Goal: Information Seeking & Learning: Learn about a topic

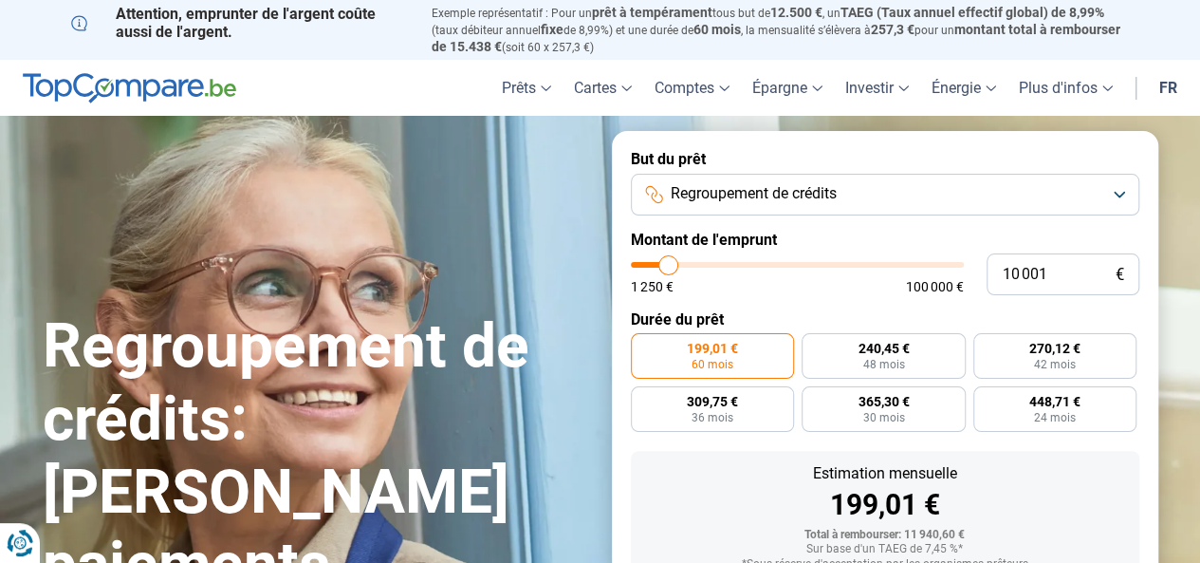
type input "9 250"
type input "9250"
type input "9 750"
type input "9750"
type input "11 000"
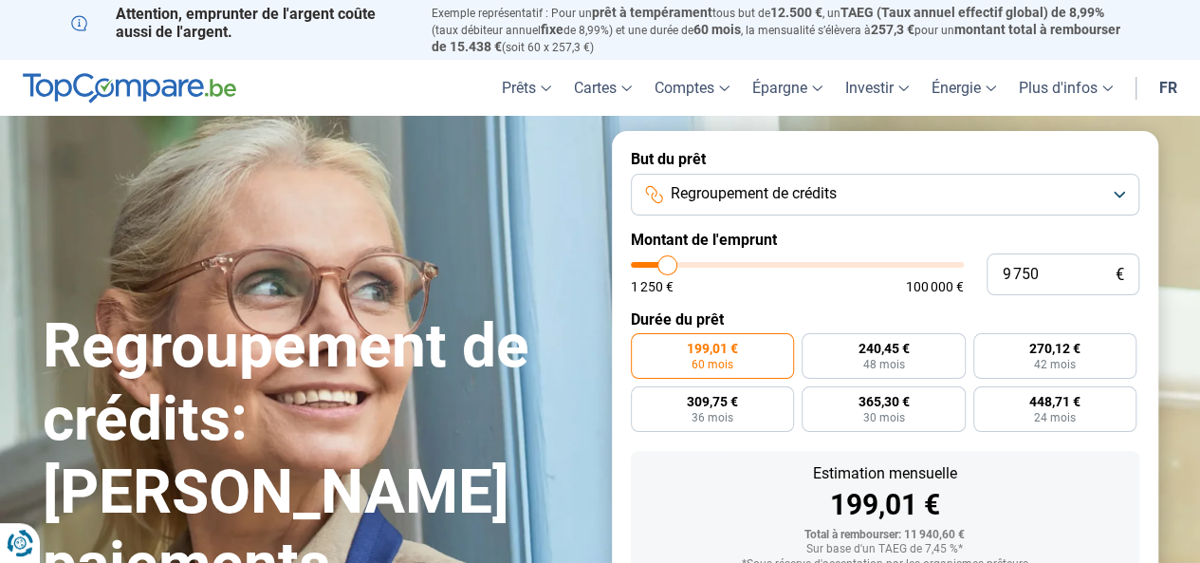
type input "11000"
type input "11 750"
type input "11750"
type input "13 500"
type input "13500"
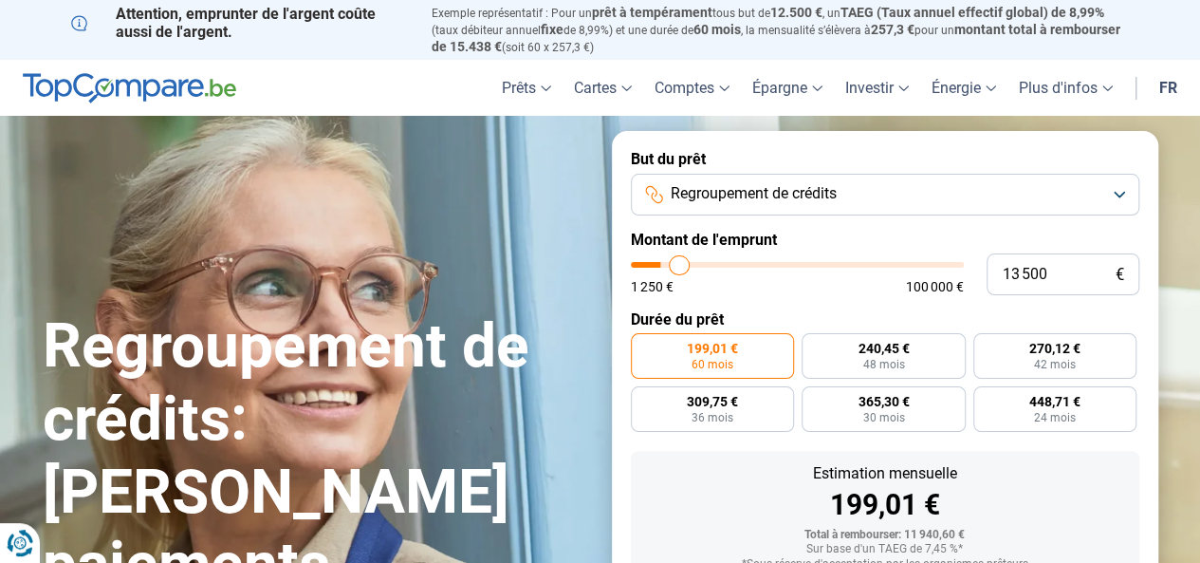
type input "16 250"
type input "16250"
type input "31 500"
type input "31500"
type input "45 750"
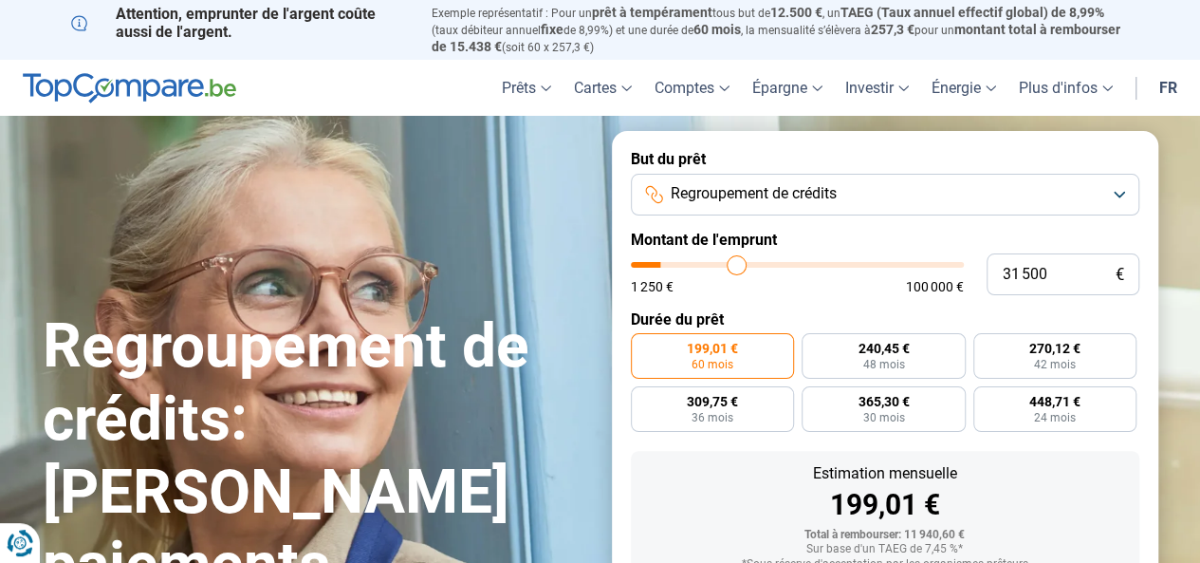
type input "45750"
type input "58 750"
type input "58750"
type input "66 500"
type input "66500"
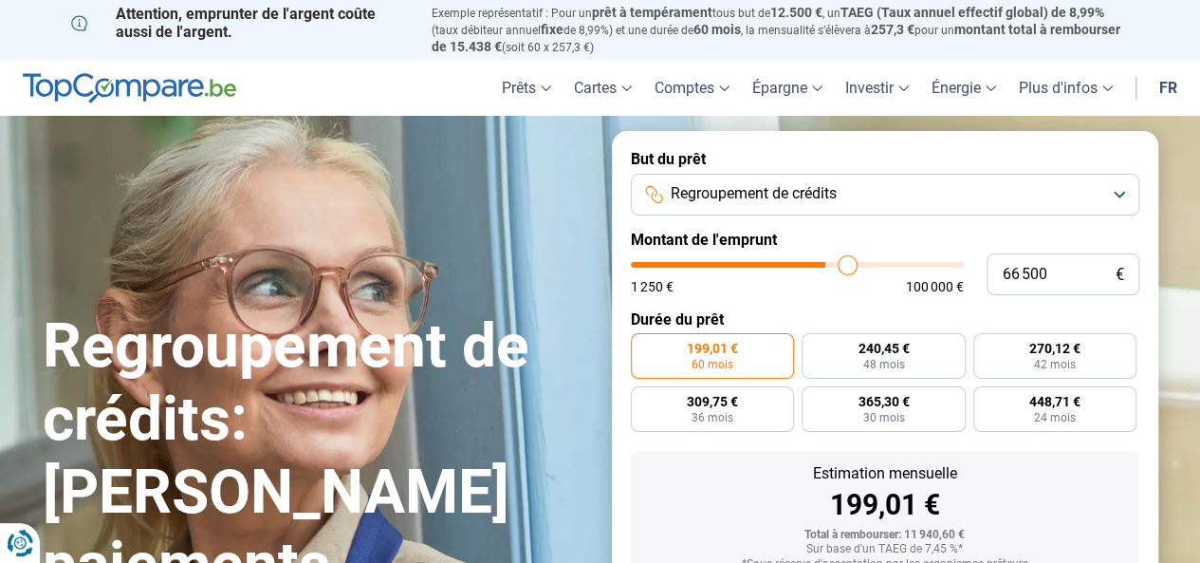
type input "71 750"
type input "71750"
type input "79 750"
type input "79750"
type input "84 000"
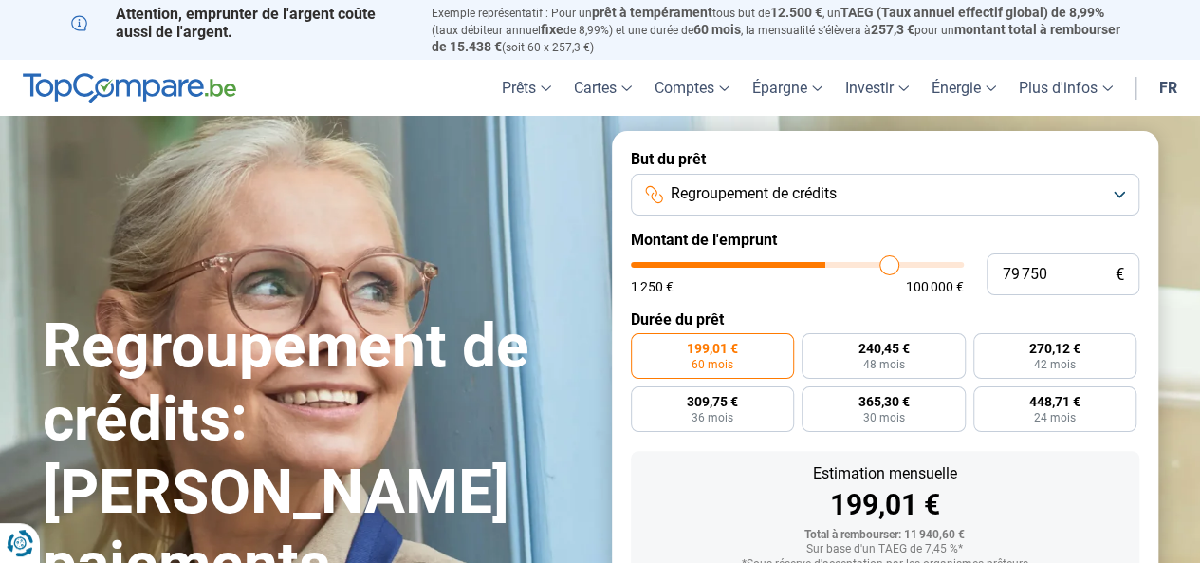
type input "84000"
type input "88 250"
type input "88250"
type input "90 250"
type input "90250"
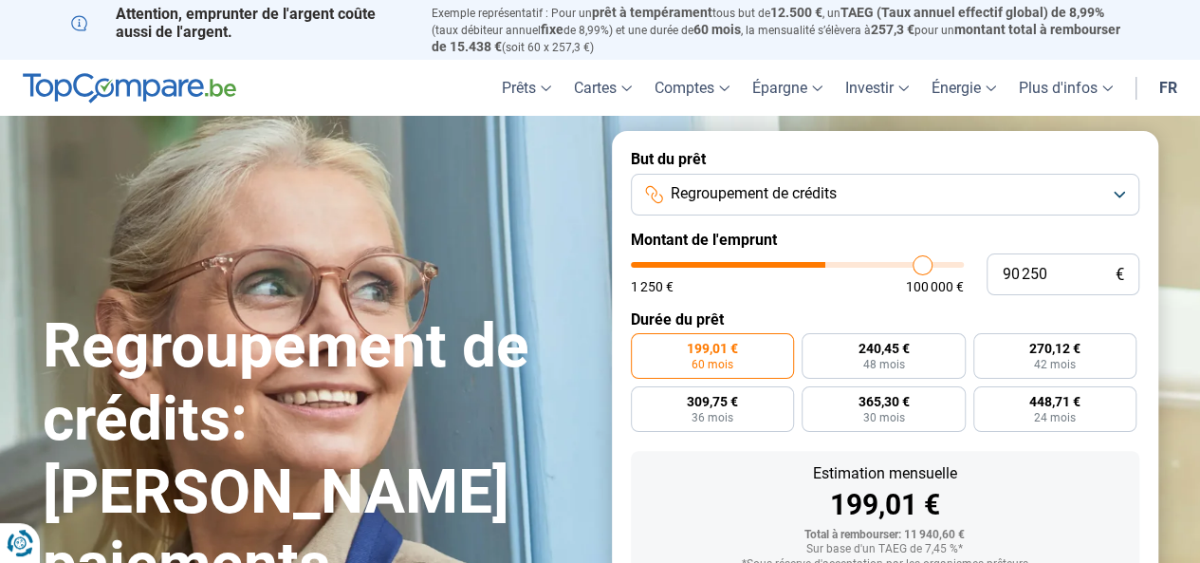
type input "91 250"
type input "91250"
type input "92 250"
type input "92250"
type input "92 750"
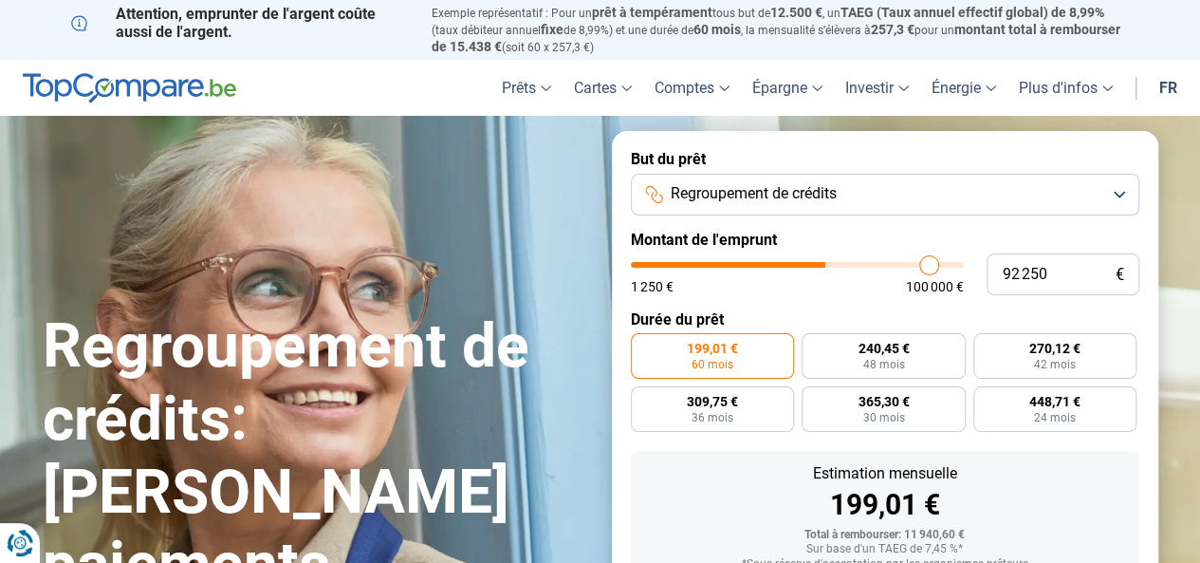
type input "92750"
type input "93 500"
type input "93500"
type input "94 000"
type input "94000"
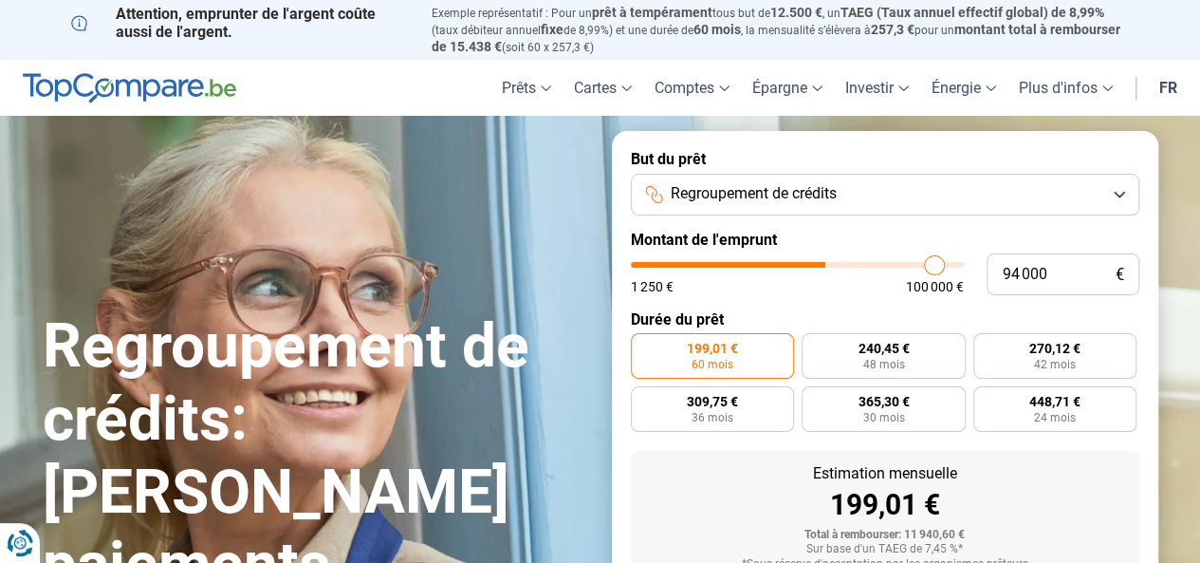
type input "94 250"
type input "94250"
type input "94 750"
type input "94750"
type input "95 250"
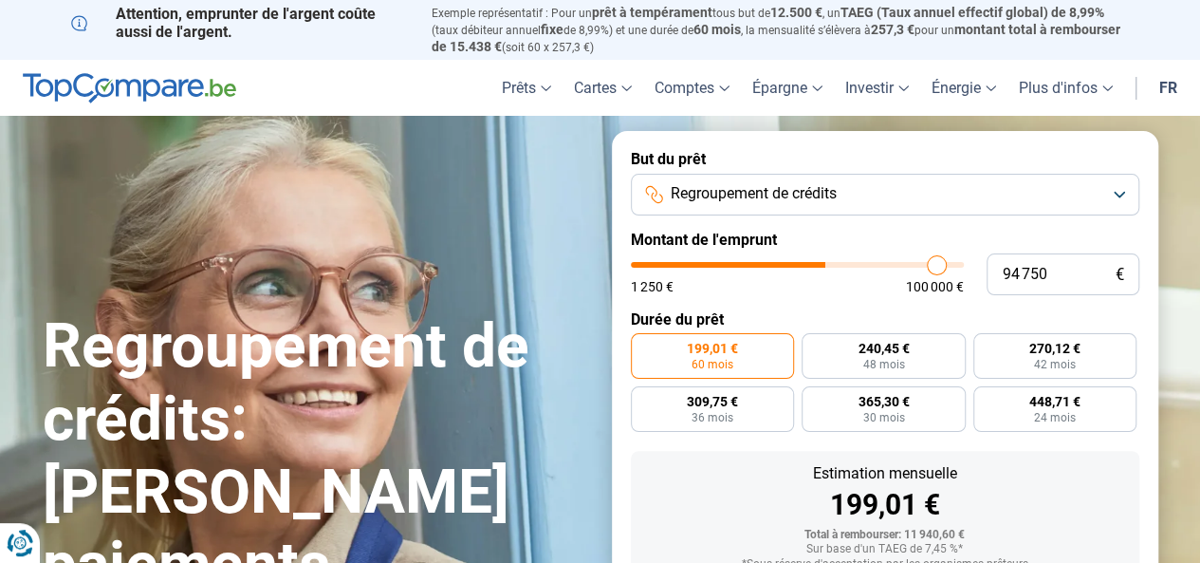
type input "95250"
type input "96 000"
type input "96000"
type input "96 250"
type input "96250"
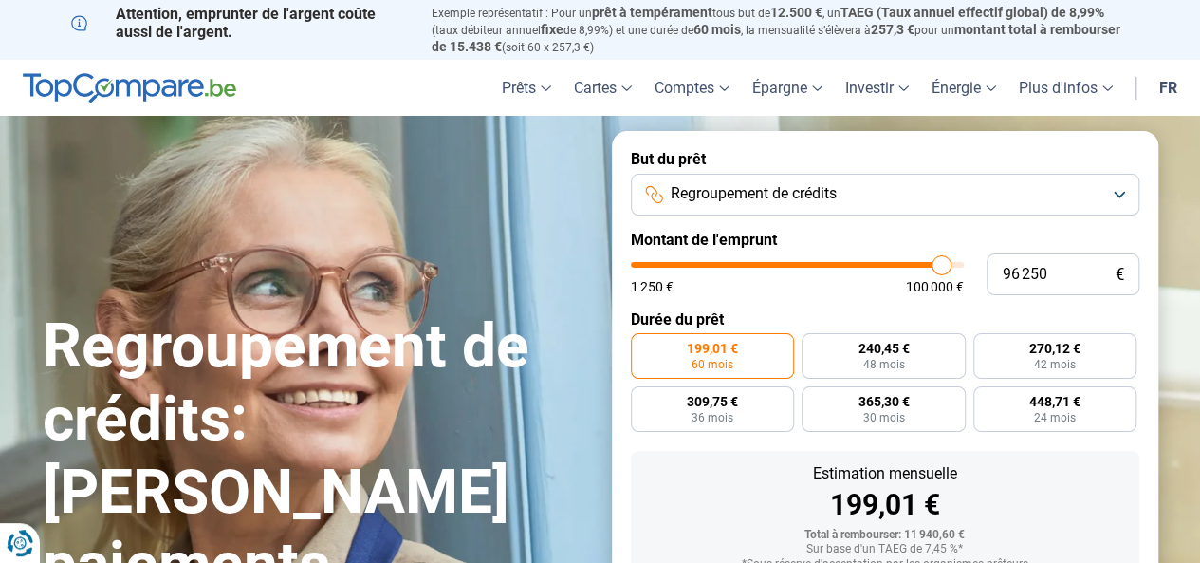
type input "96 750"
type input "96750"
type input "97 250"
type input "97250"
type input "97 750"
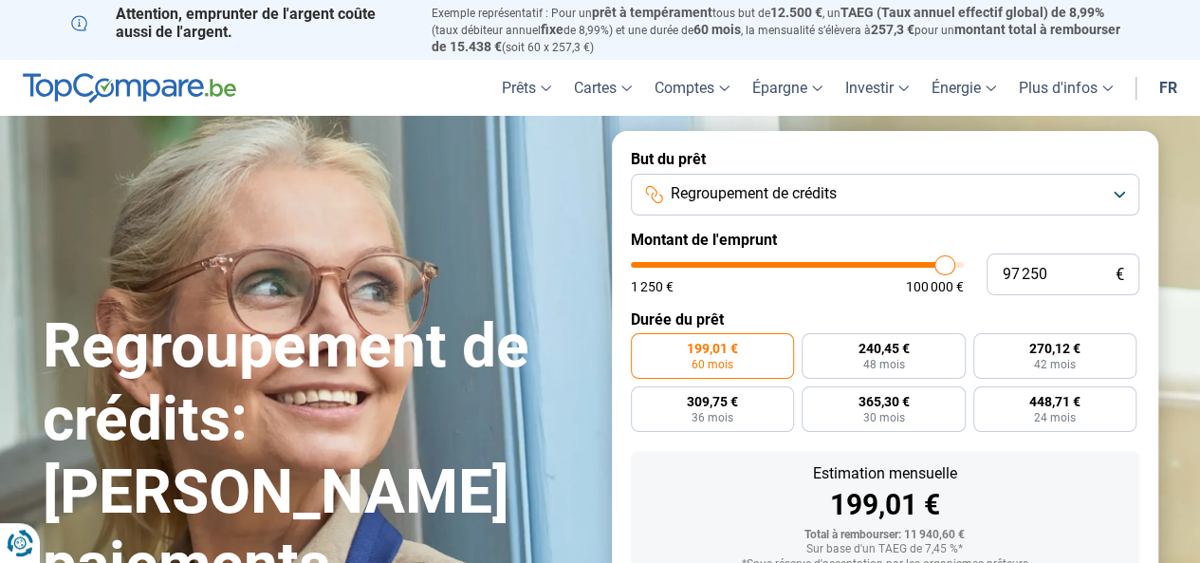
type input "97750"
type input "98 250"
type input "98250"
type input "98 500"
type input "98500"
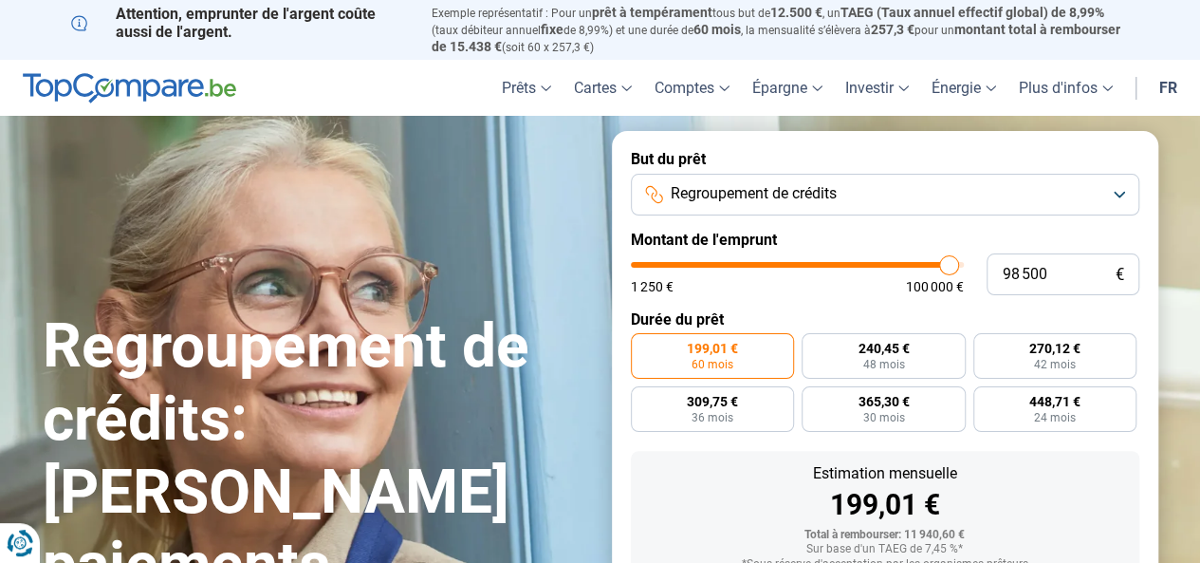
type input "98 750"
type input "98750"
type input "99 250"
type input "99250"
type input "99 500"
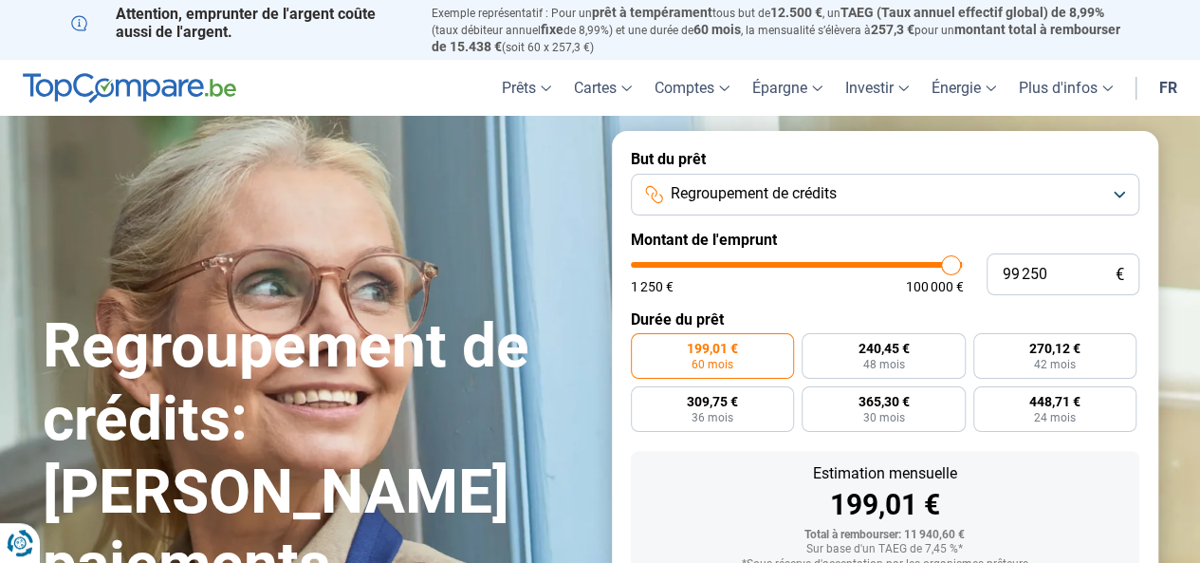
type input "99500"
type input "99 750"
type input "99750"
type input "100 000"
drag, startPoint x: 666, startPoint y: 266, endPoint x: 954, endPoint y: 284, distance: 288.9
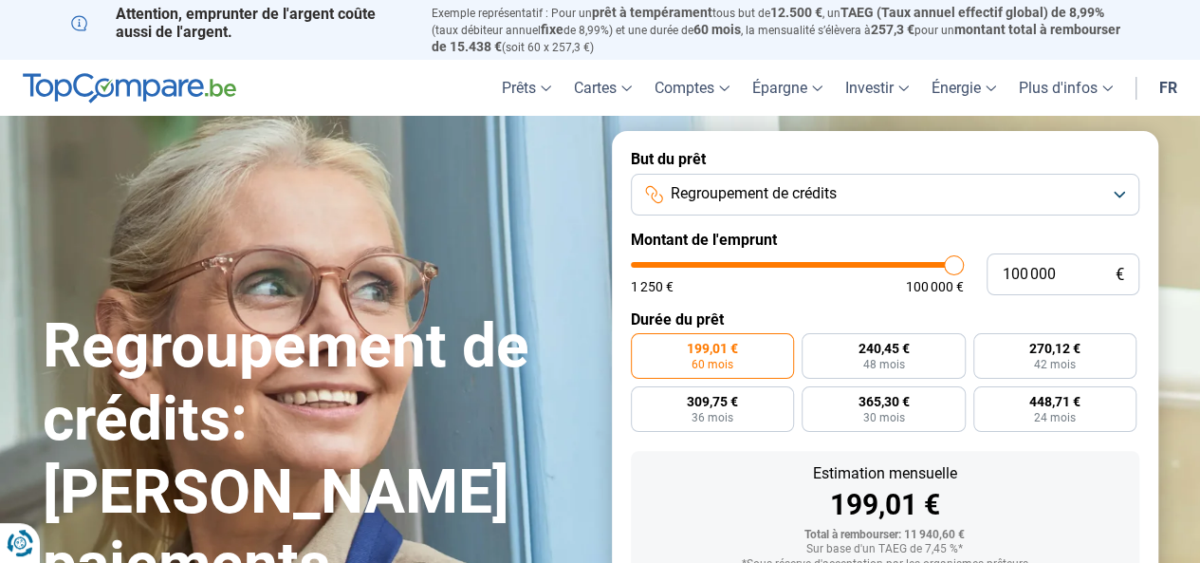
type input "100000"
click at [954, 268] on input "range" at bounding box center [797, 265] width 333 height 6
radio input "false"
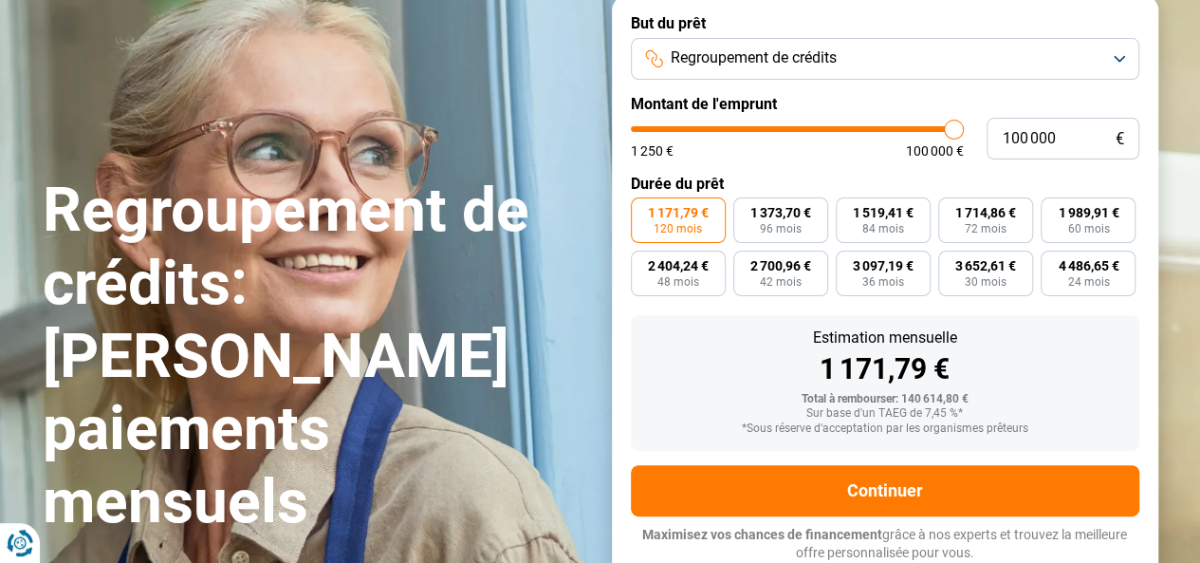
scroll to position [138, 0]
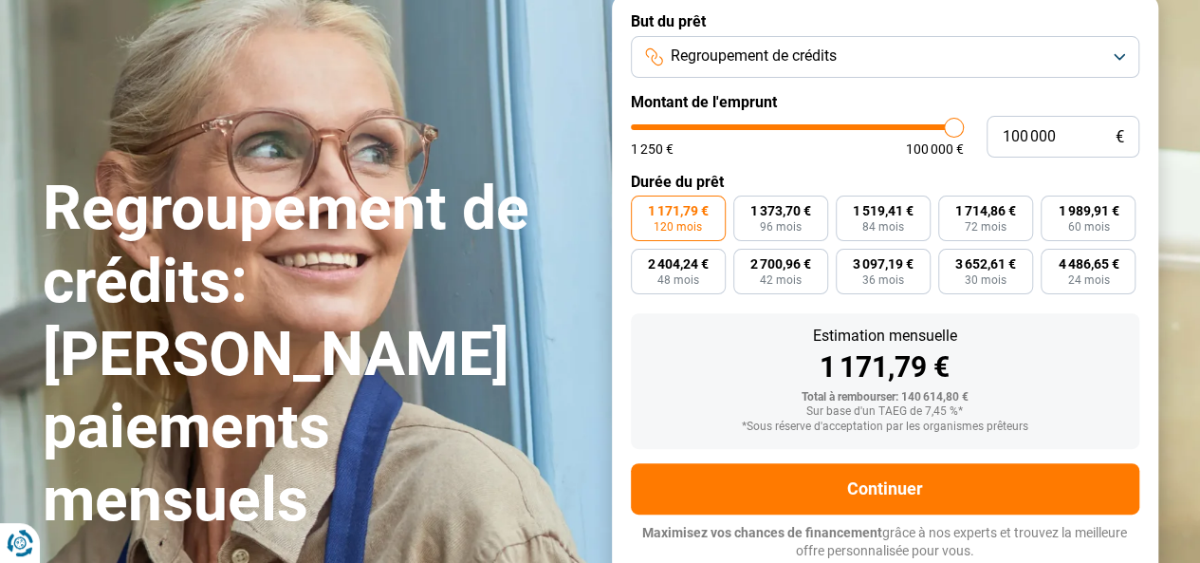
type input "99 500"
type input "99500"
type input "99 250"
type input "99250"
type input "98 750"
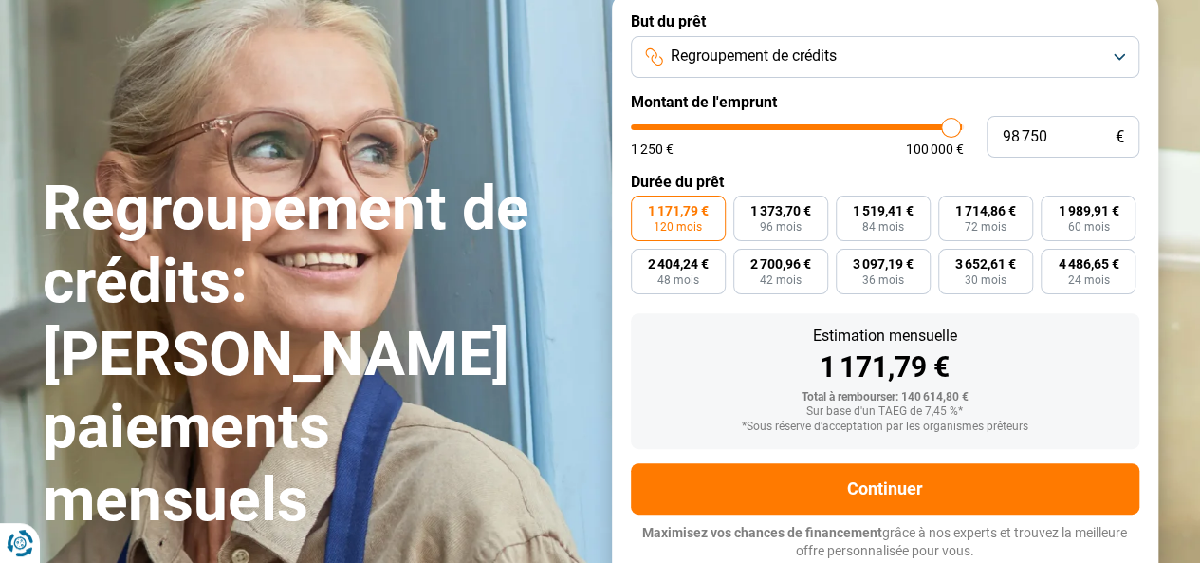
type input "98750"
type input "98 250"
type input "98250"
type input "98 000"
type input "98000"
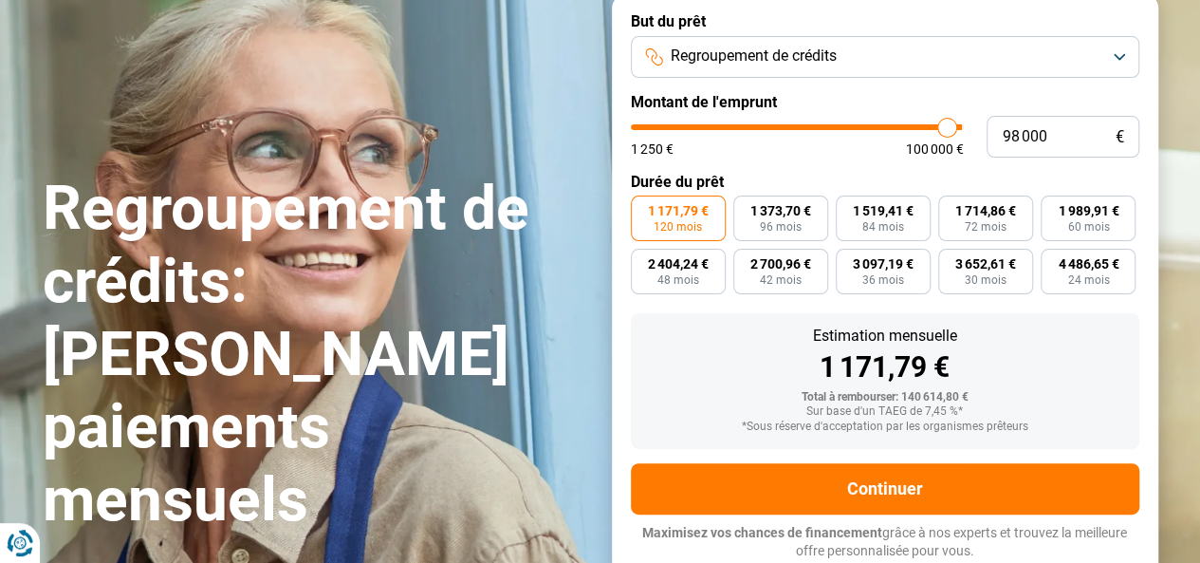
type input "97 250"
type input "97250"
type input "97 000"
type input "97000"
type input "96 750"
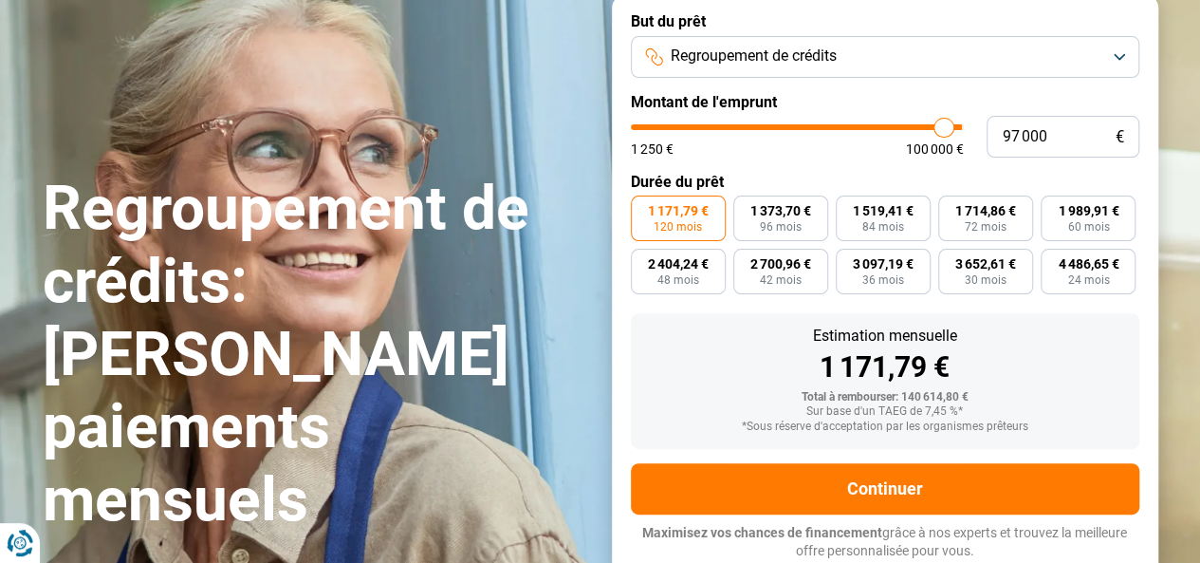
type input "96750"
type input "96 250"
type input "96250"
type input "95 750"
type input "95750"
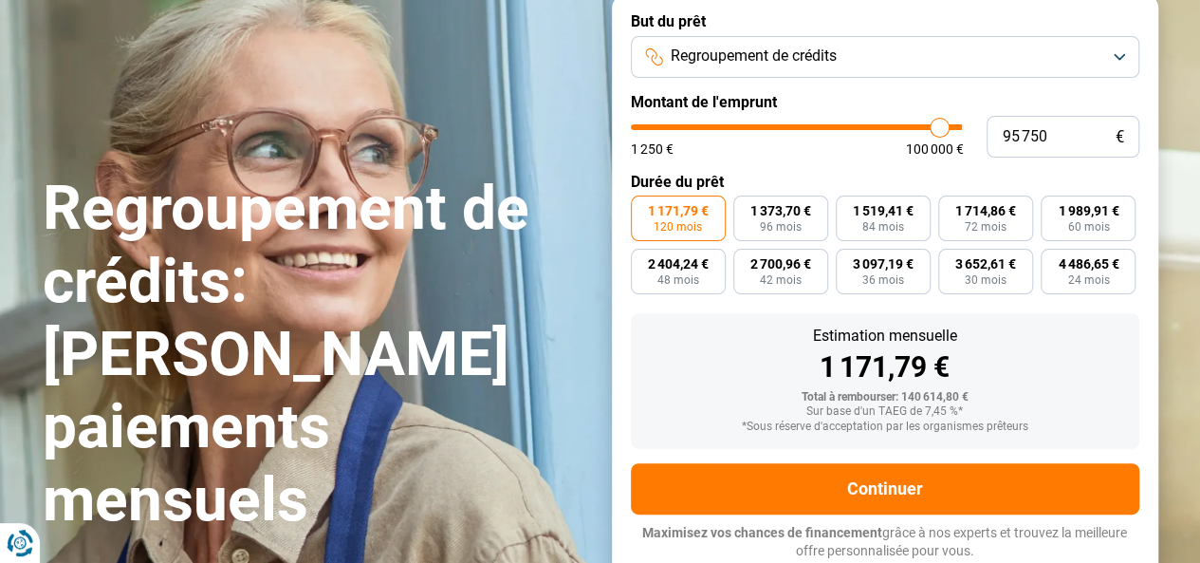
type input "95 500"
type input "95500"
type input "95 250"
type input "95250"
type input "95 000"
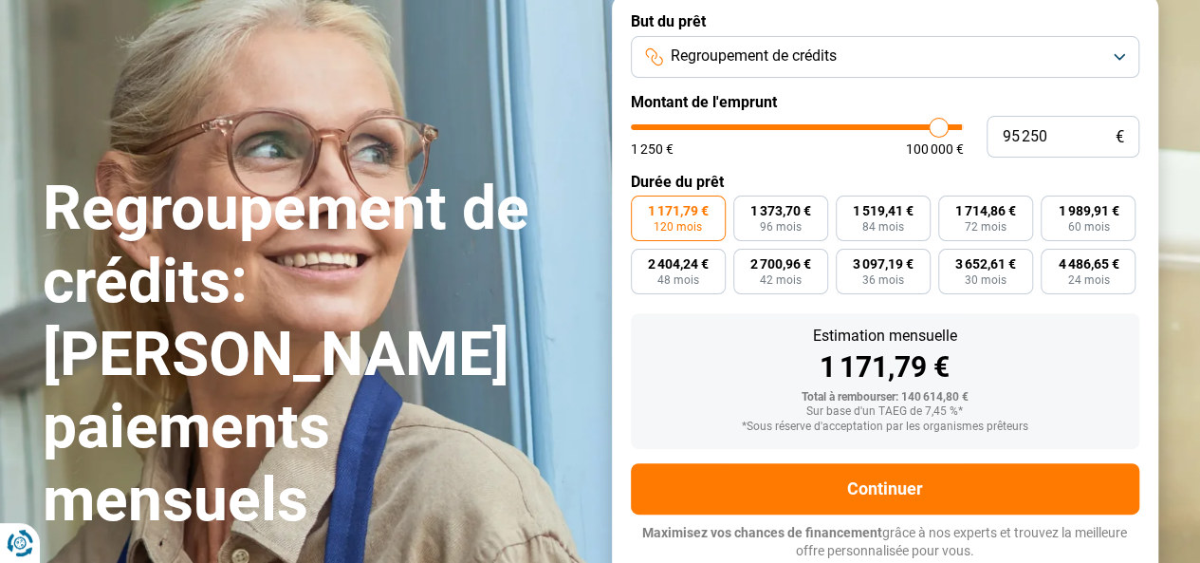
type input "95000"
type input "94 750"
type input "94750"
type input "94 500"
type input "94500"
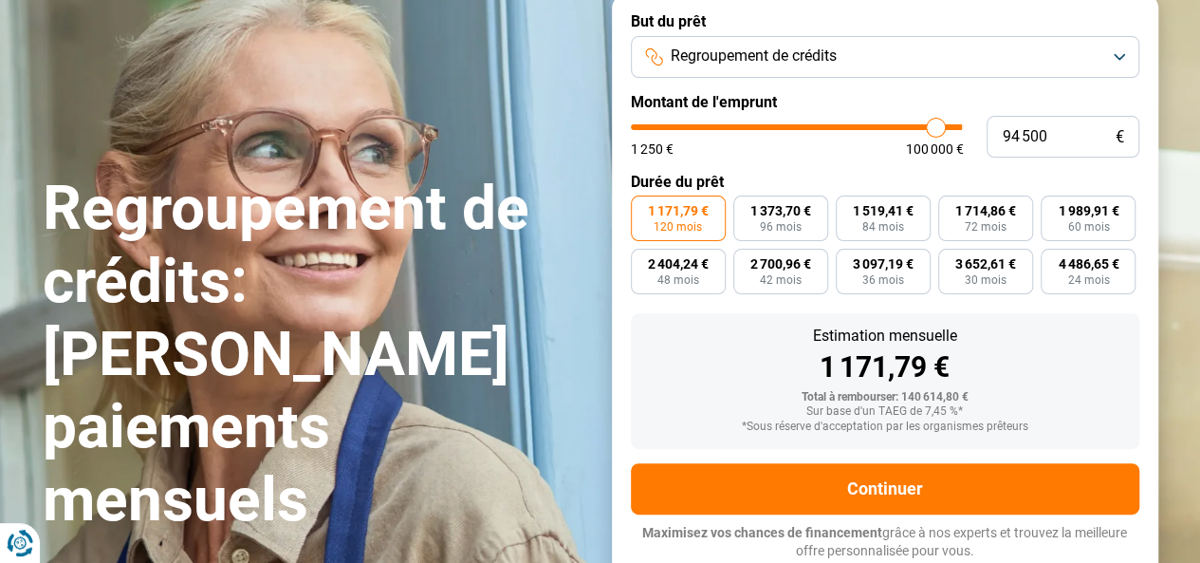
type input "94 250"
type input "94250"
type input "94 000"
type input "94000"
type input "93 750"
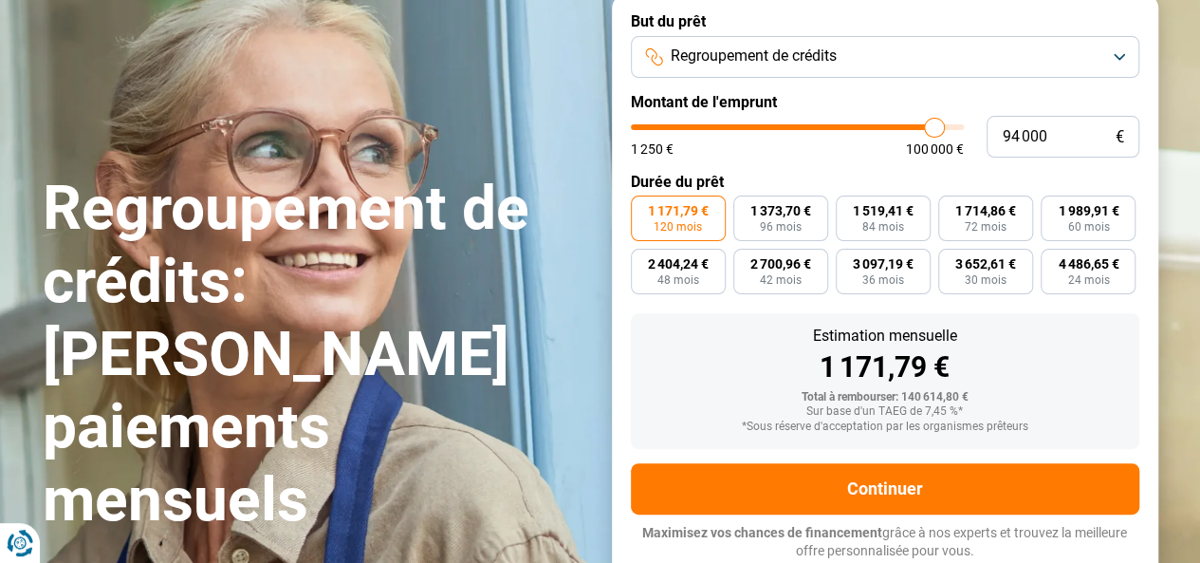
type input "93750"
type input "93 500"
type input "93500"
type input "93 250"
type input "93250"
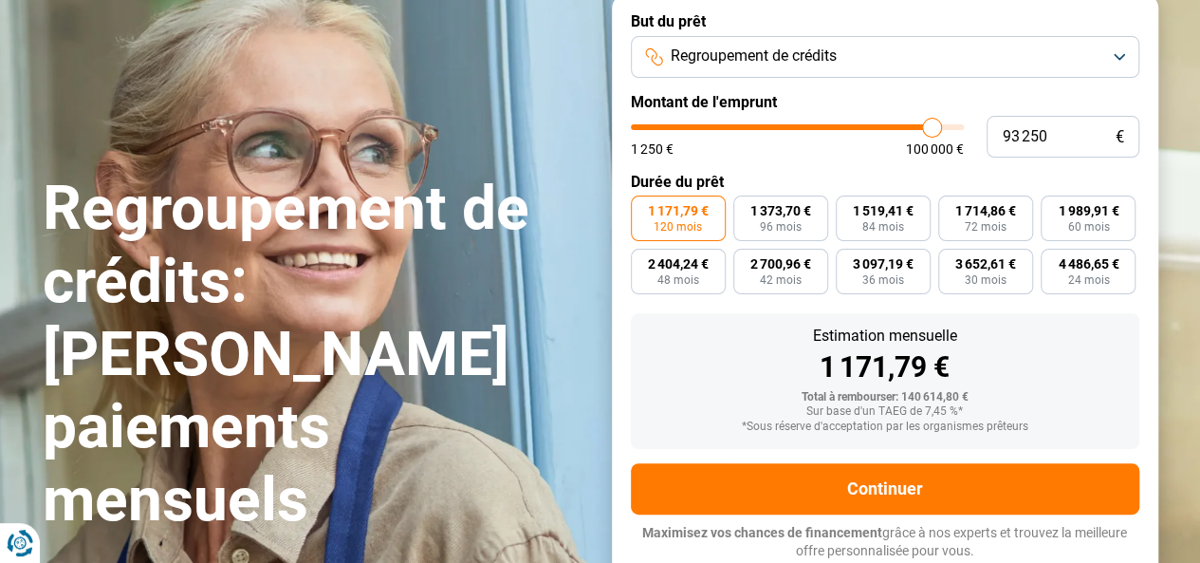
type input "93 000"
type input "93000"
type input "92 750"
type input "92750"
type input "92 500"
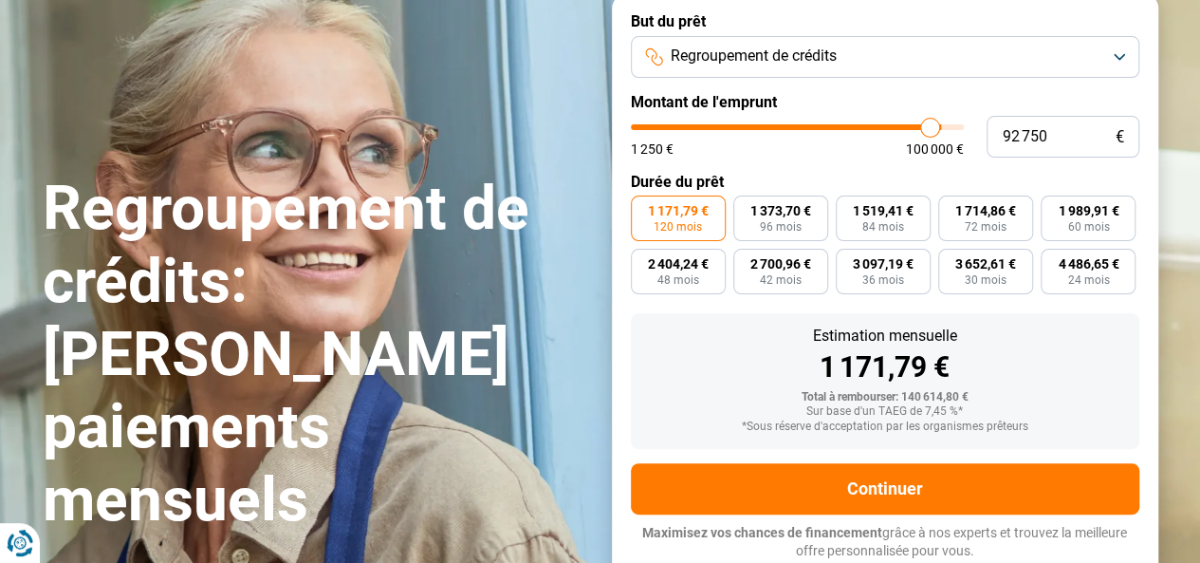
type input "92500"
type input "92 250"
type input "92250"
type input "91 750"
type input "91750"
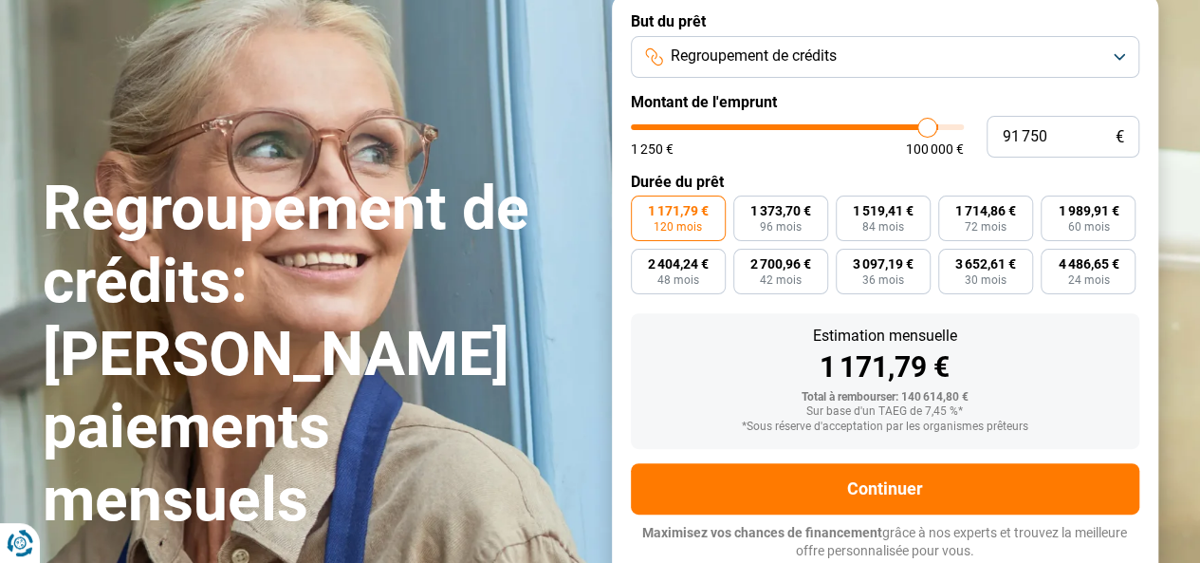
type input "91 500"
type input "91500"
type input "91 250"
type input "91250"
type input "90 750"
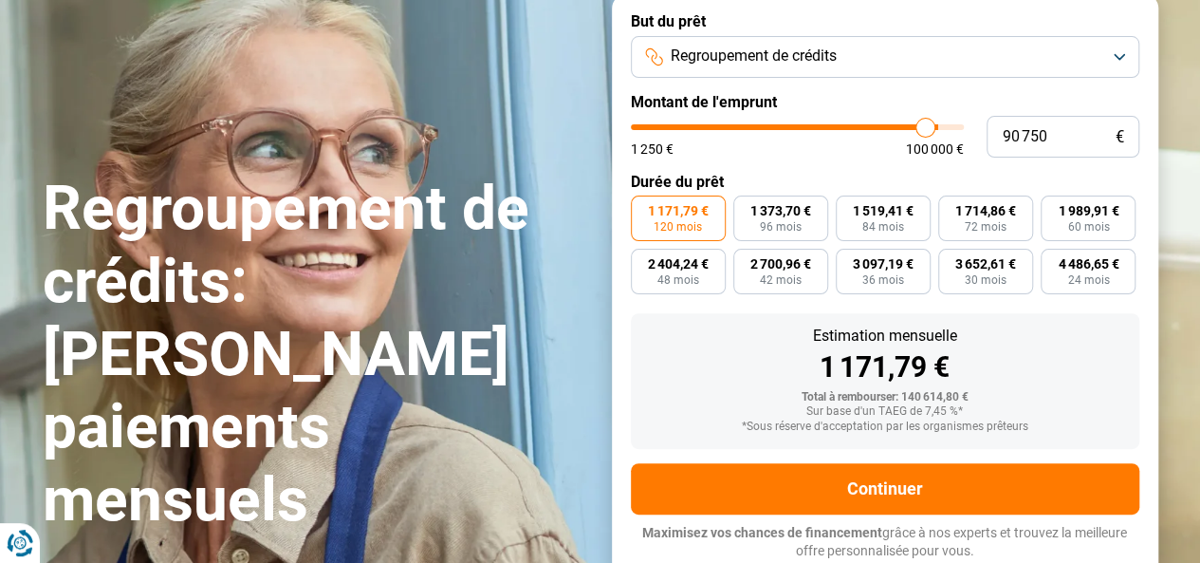
type input "90750"
type input "90 250"
type input "90250"
type input "89 750"
type input "89750"
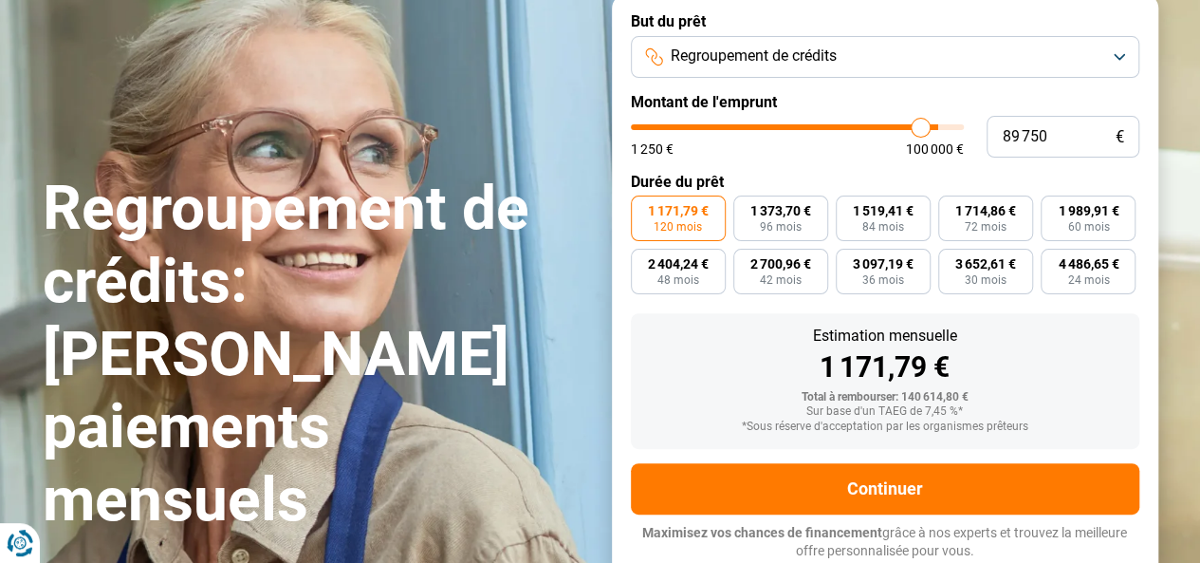
type input "89 250"
type input "89250"
type input "88 500"
type input "88500"
type input "88 250"
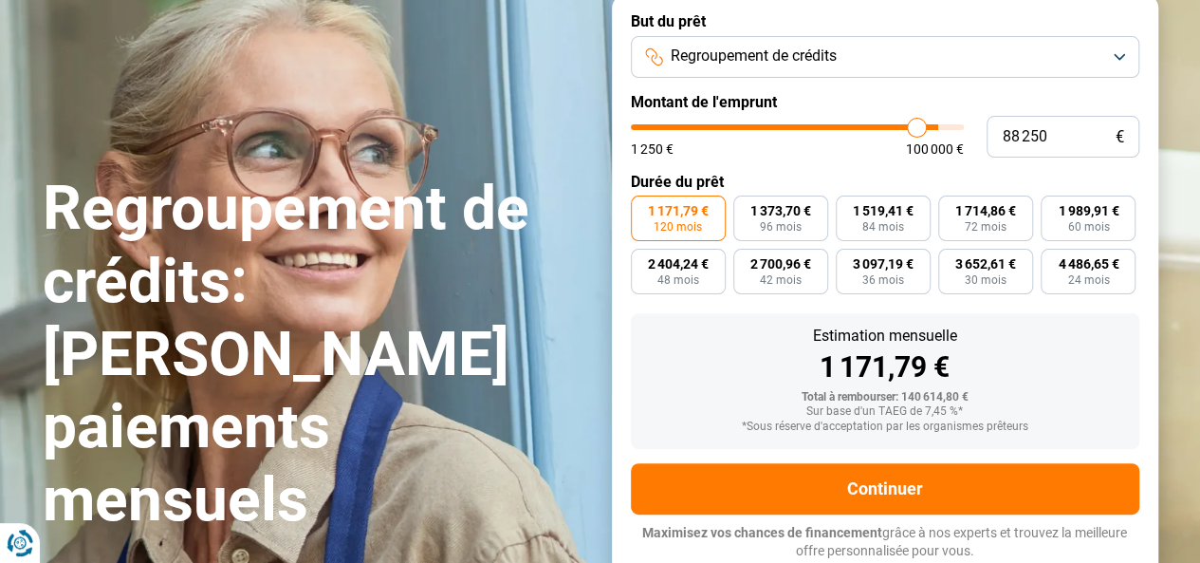
type input "88250"
type input "87 750"
type input "87750"
type input "87 250"
type input "87250"
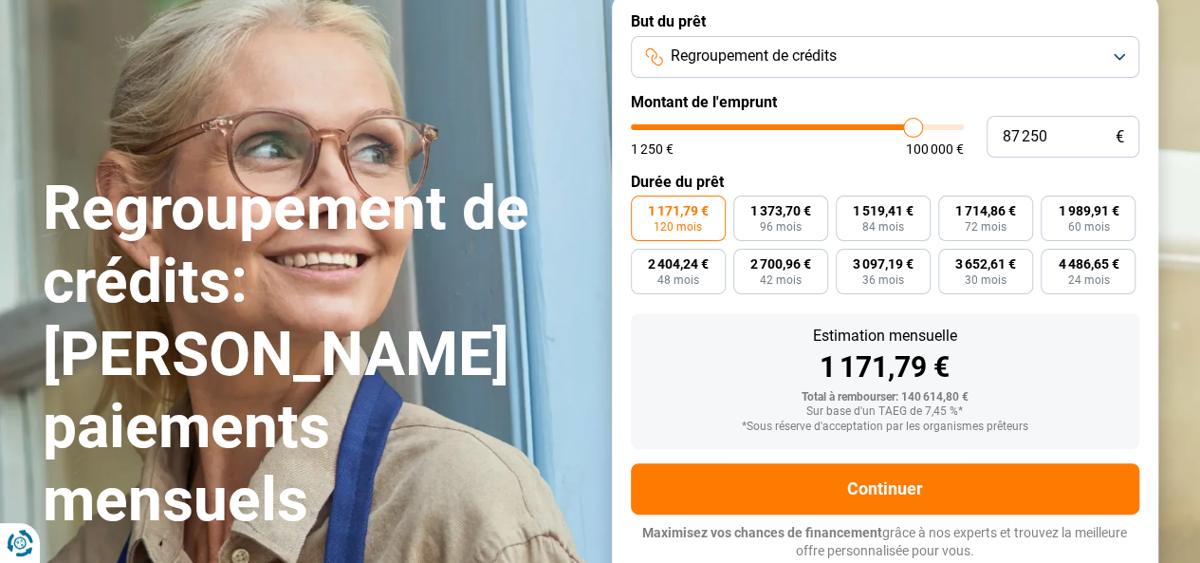
type input "86 750"
type input "86750"
type input "86 000"
type input "86000"
type input "85 500"
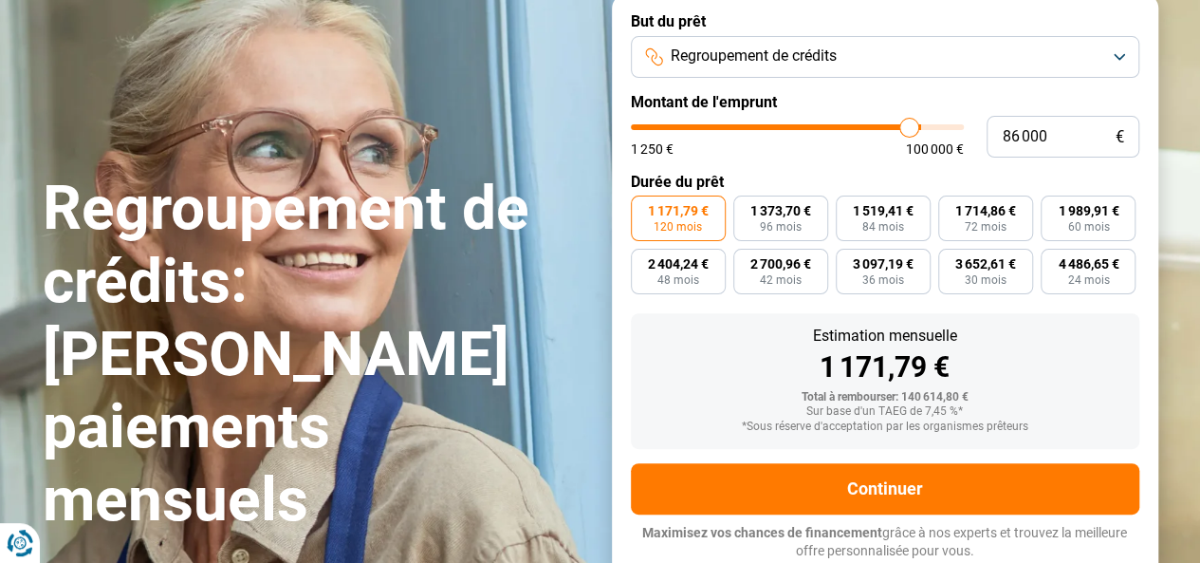
type input "85500"
type input "85 000"
type input "85000"
type input "84 500"
type input "84500"
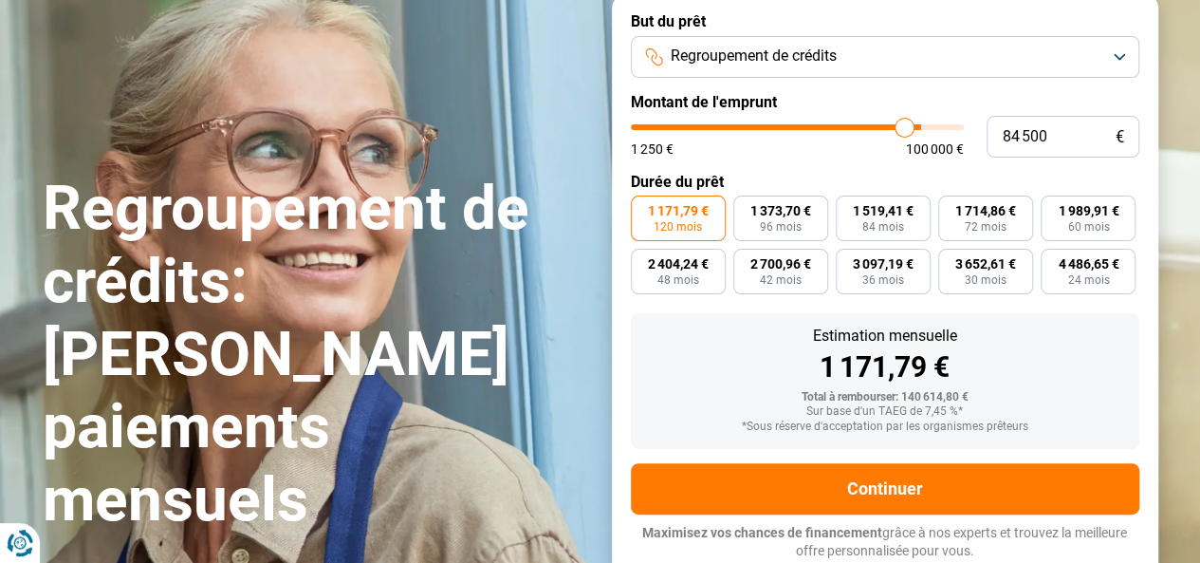
type input "84 000"
type input "84000"
type input "83 500"
type input "83500"
type input "83 250"
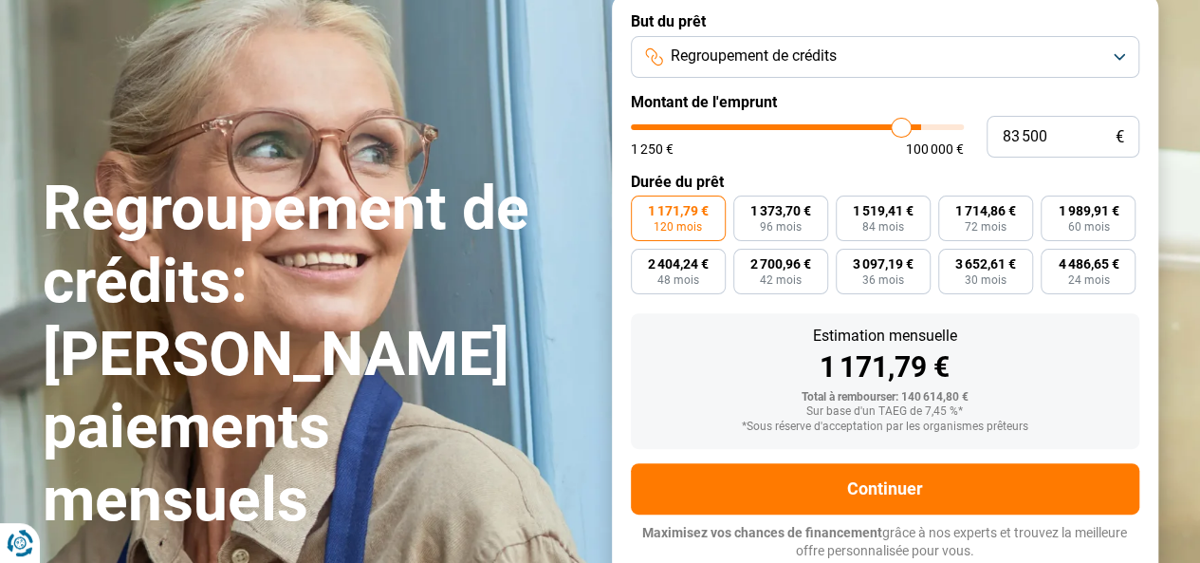
type input "83250"
type input "83 000"
type input "83000"
type input "82 250"
type input "82250"
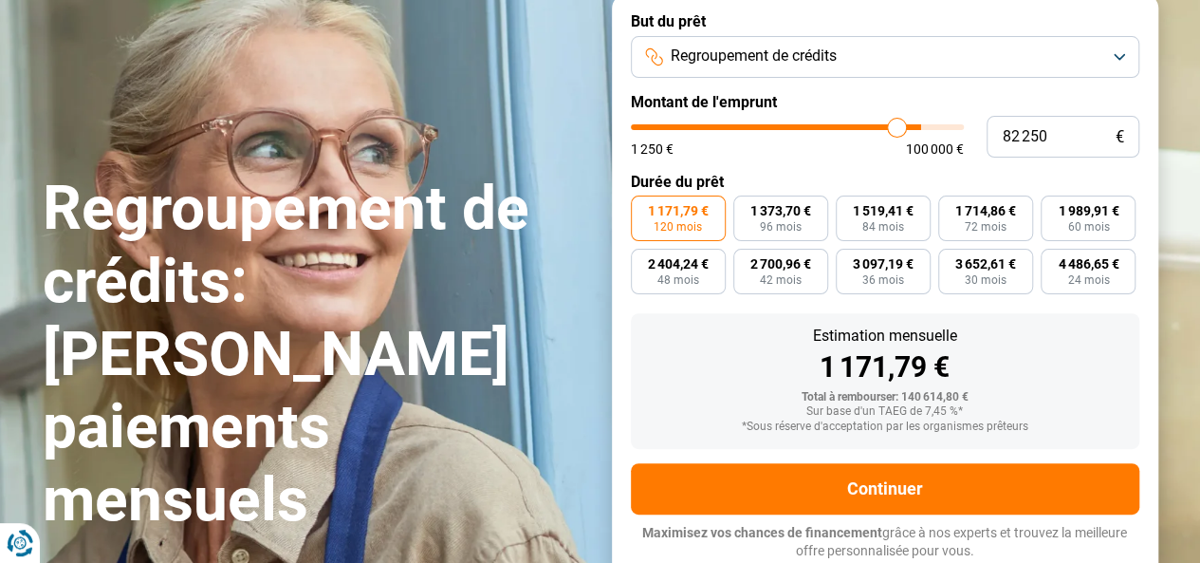
type input "82 000"
type input "82000"
type input "81 750"
type input "81750"
type input "81 250"
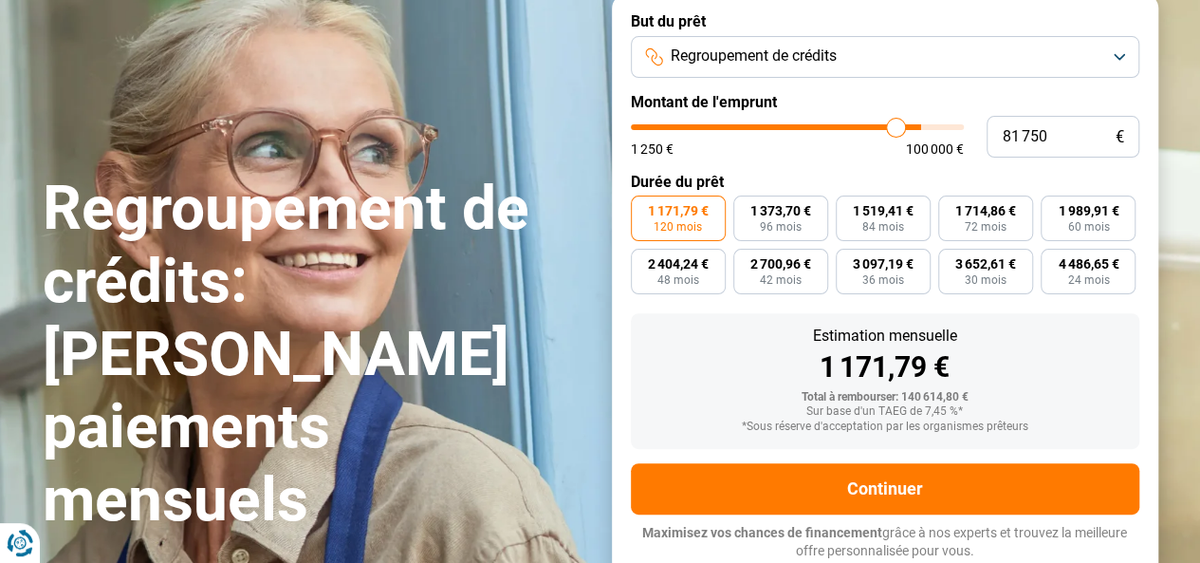
type input "81250"
type input "81 000"
type input "81000"
type input "80 750"
type input "80750"
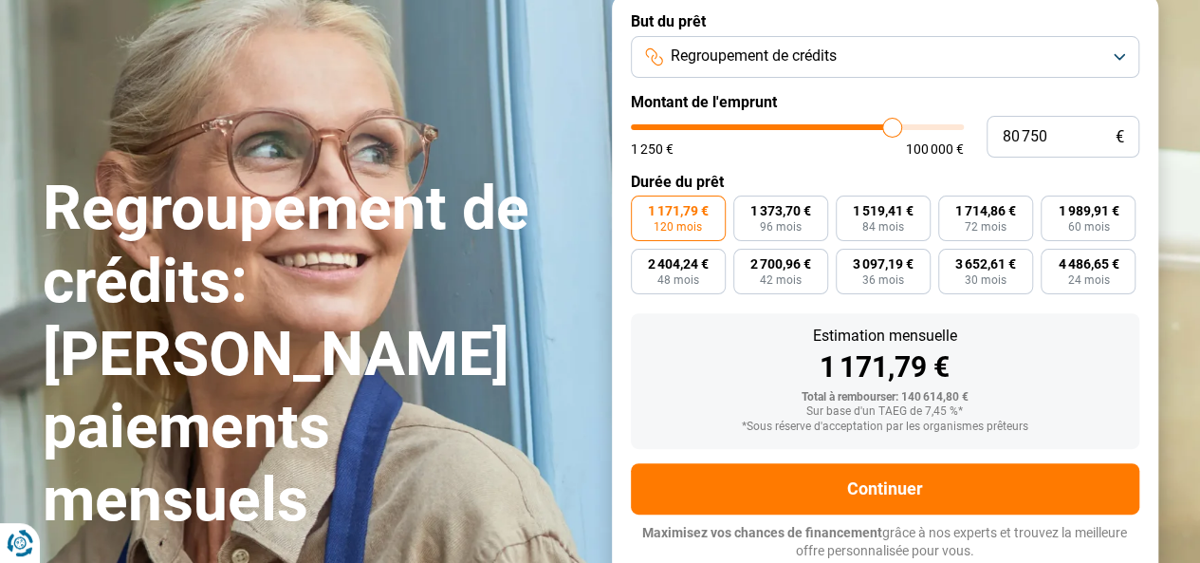
type input "80 500"
type input "80500"
type input "80 250"
type input "80250"
type input "80 000"
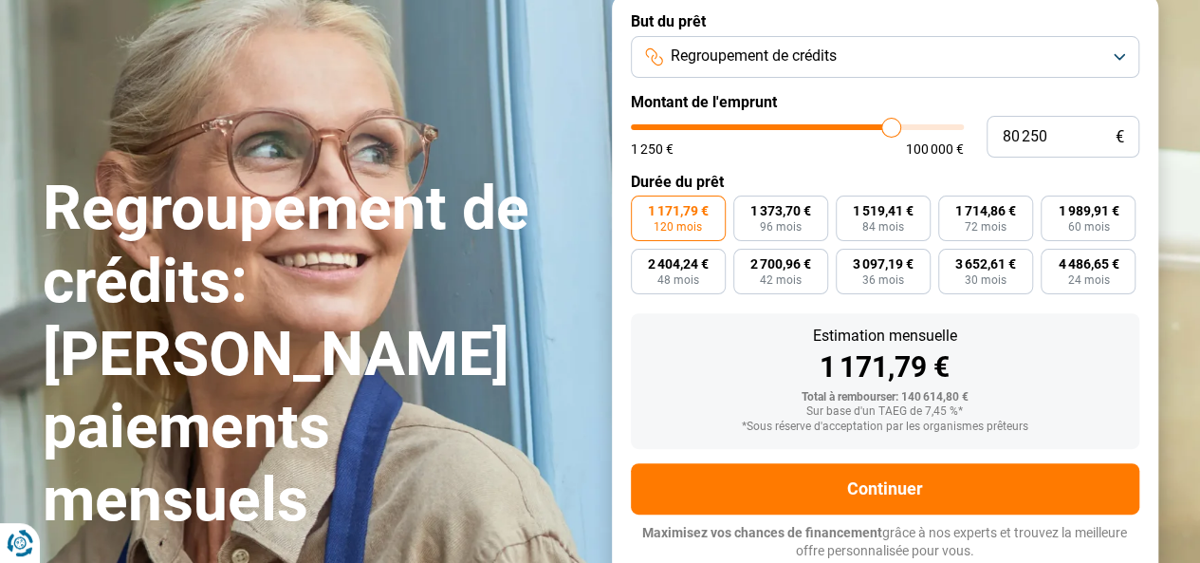
type input "80000"
type input "79 750"
type input "79750"
type input "79 500"
type input "79500"
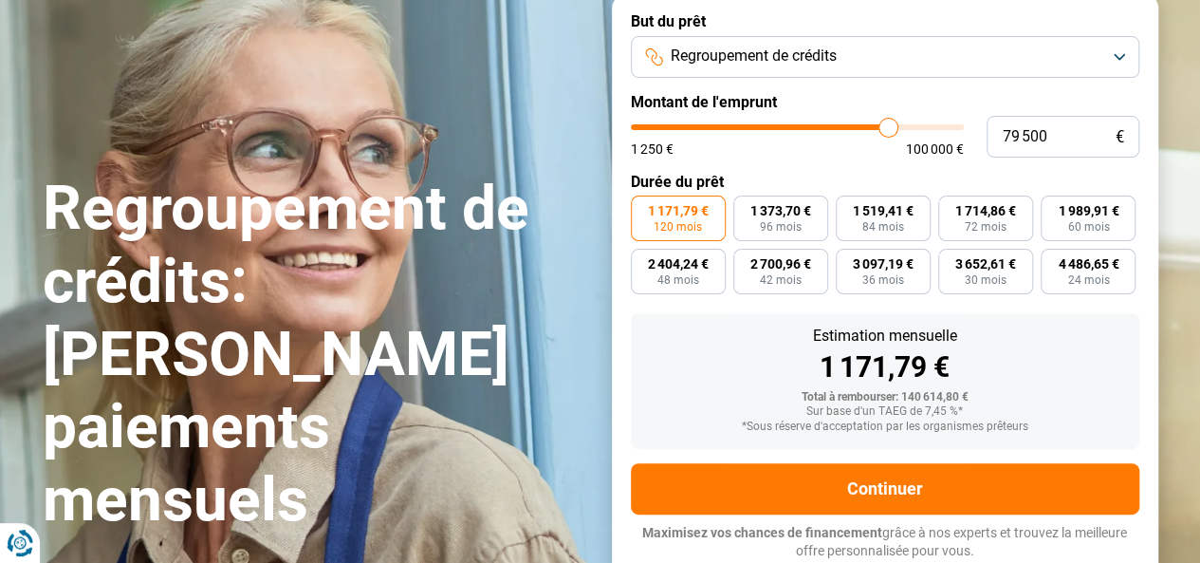
type input "80 000"
type input "80000"
type input "80 250"
type input "80250"
type input "80 500"
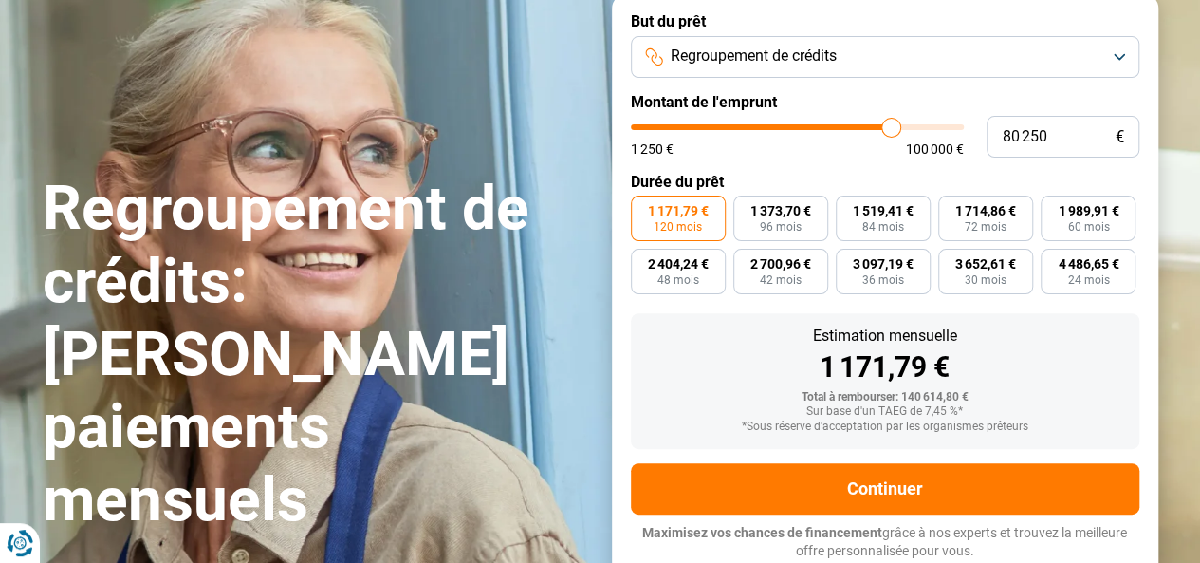
type input "80500"
type input "80 750"
type input "80750"
type input "80 500"
type input "80500"
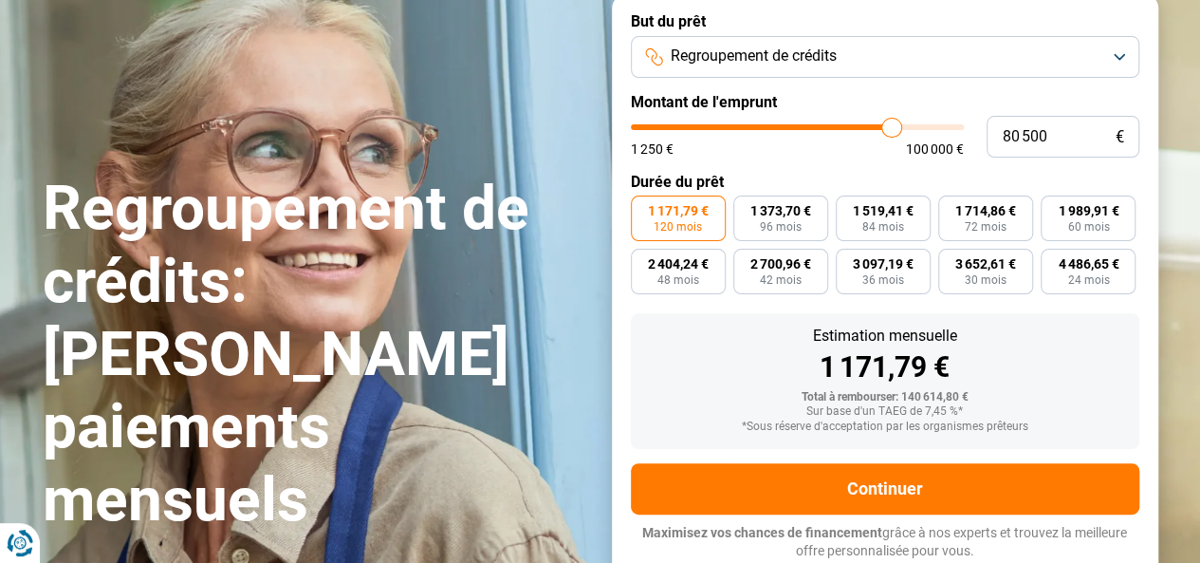
type input "80 750"
type input "80750"
type input "81 000"
type input "81000"
type input "81 250"
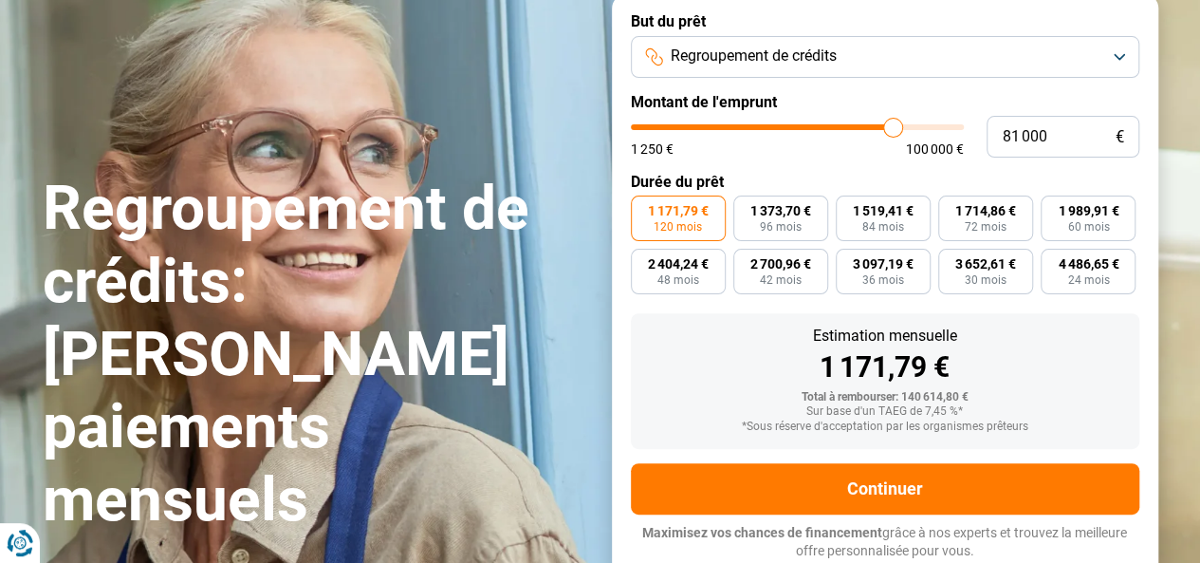
type input "81250"
type input "81 500"
type input "81500"
type input "81 750"
drag, startPoint x: 956, startPoint y: 122, endPoint x: 899, endPoint y: 128, distance: 57.2
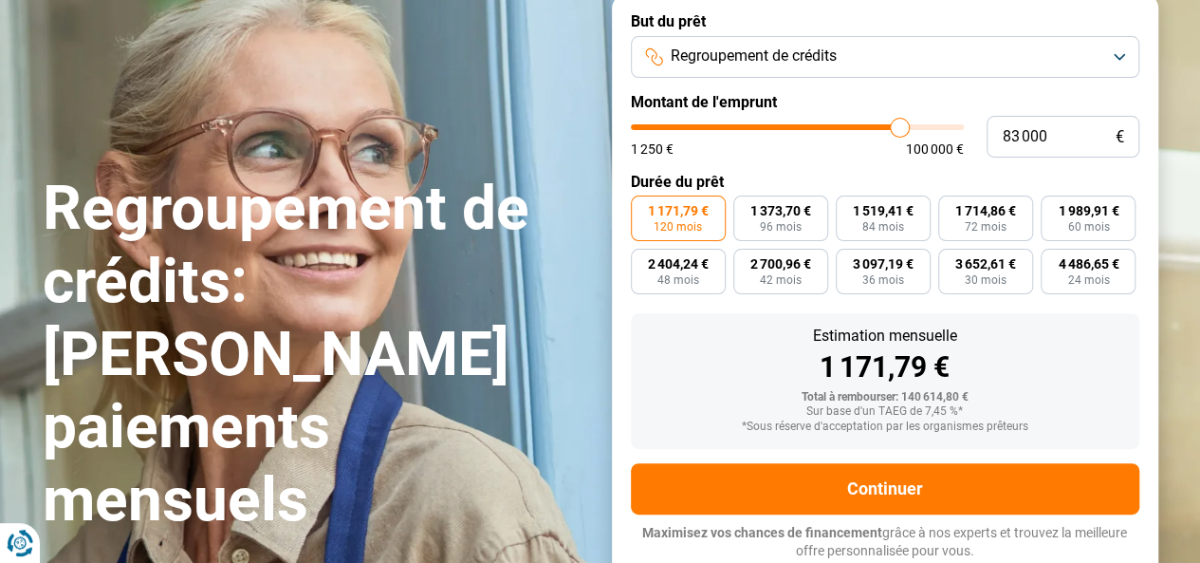
click at [899, 128] on input "range" at bounding box center [797, 127] width 333 height 6
click at [1117, 49] on button "Regroupement de crédits" at bounding box center [885, 57] width 508 height 42
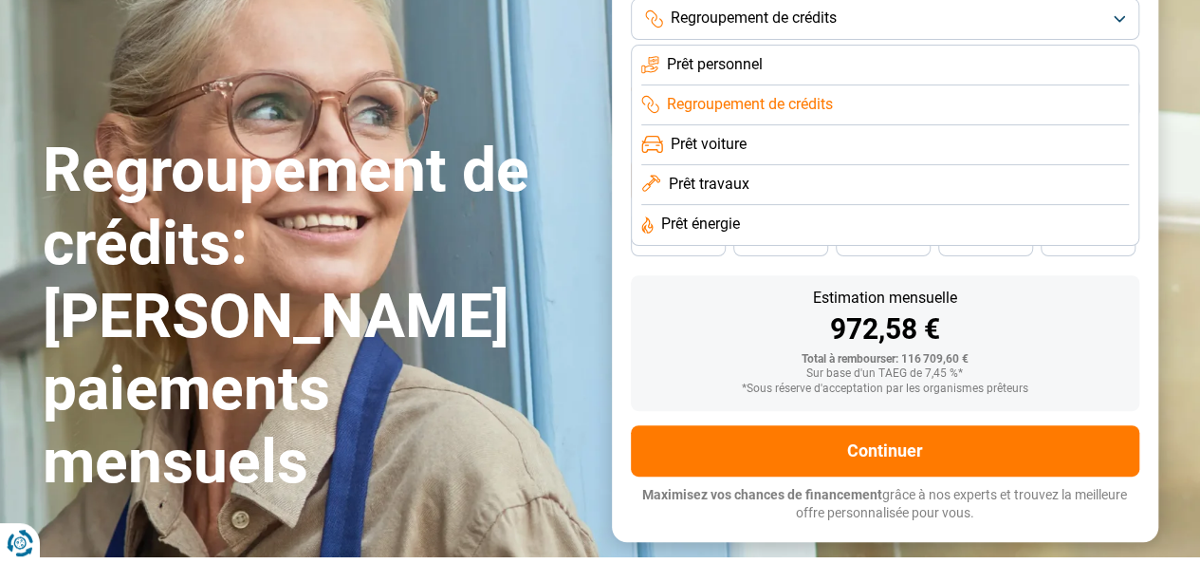
scroll to position [213, 0]
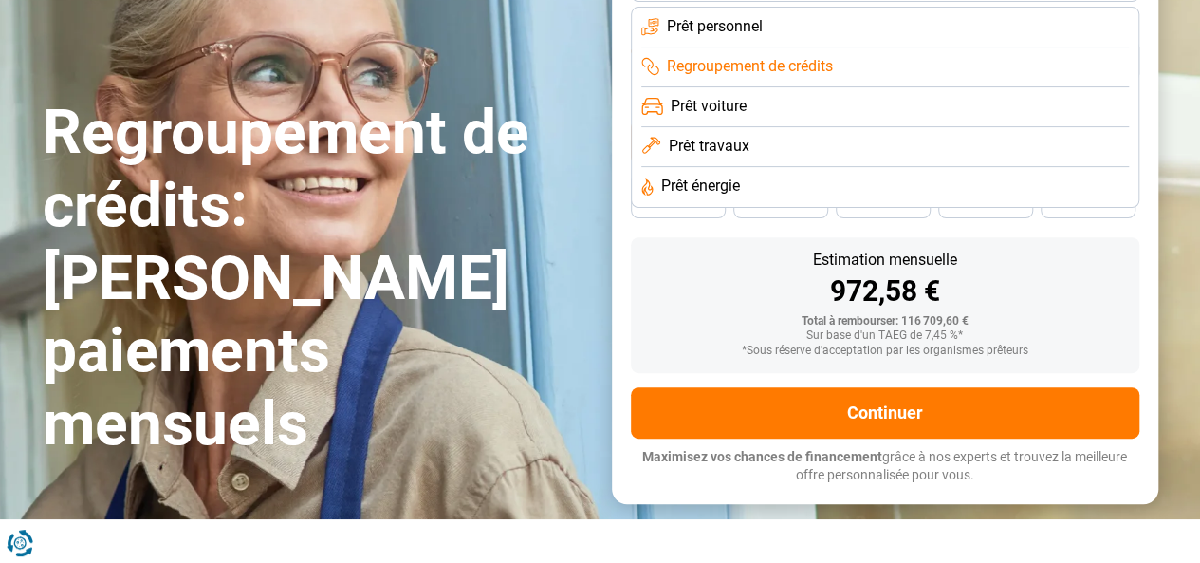
click at [687, 282] on div "972,58 €" at bounding box center [885, 291] width 478 height 28
